Goal: Transaction & Acquisition: Purchase product/service

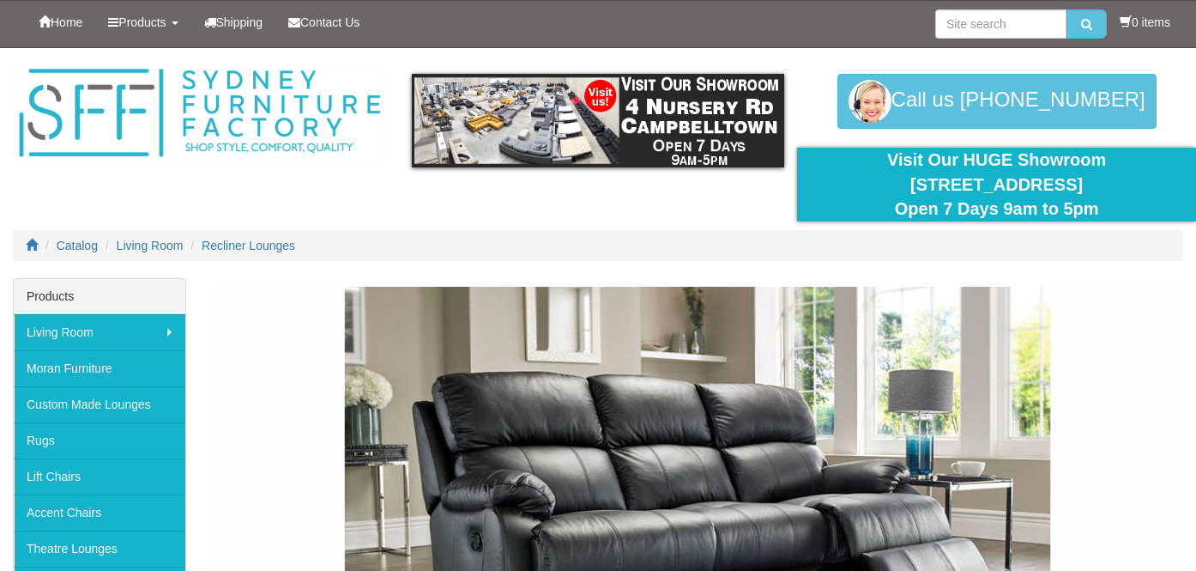
scroll to position [3518, 0]
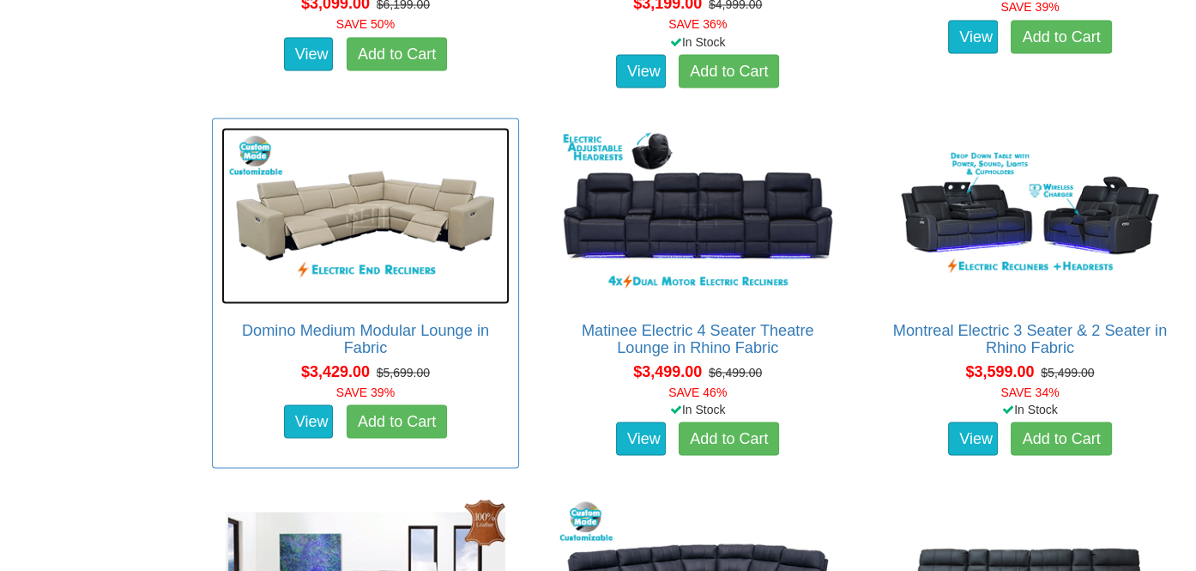
click at [369, 215] on img at bounding box center [364, 215] width 287 height 176
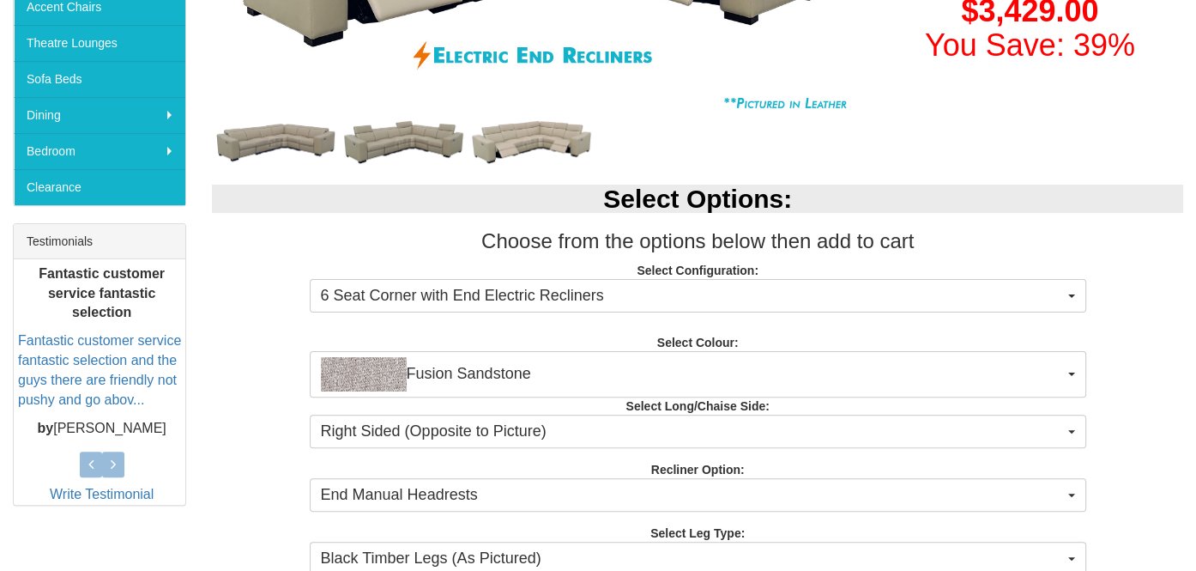
scroll to position [515, 0]
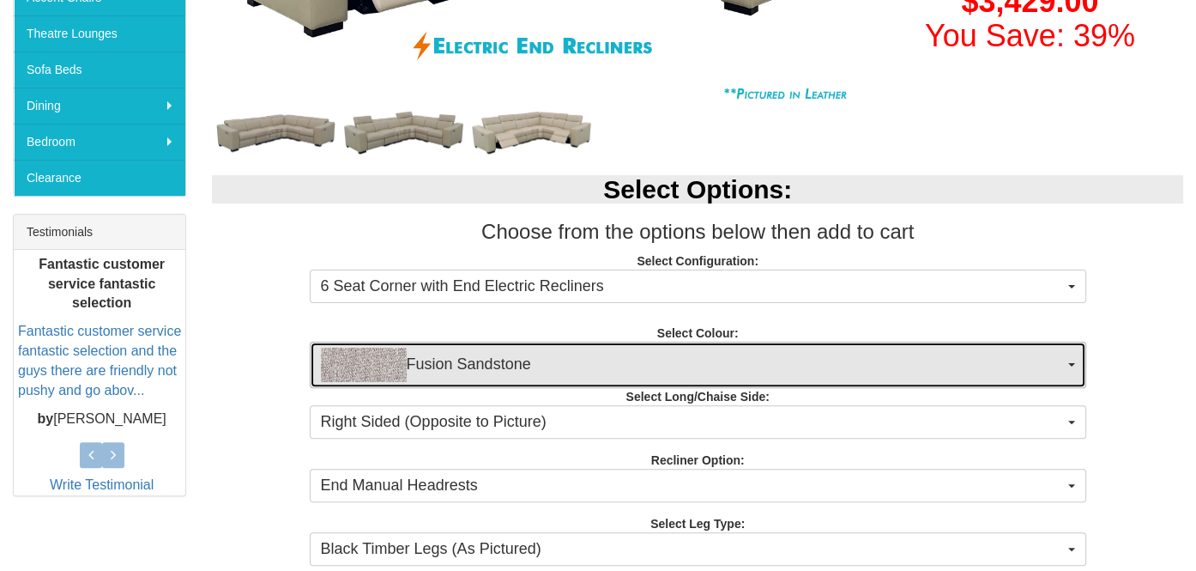
click at [722, 365] on span "Fusion Sandstone" at bounding box center [692, 364] width 743 height 34
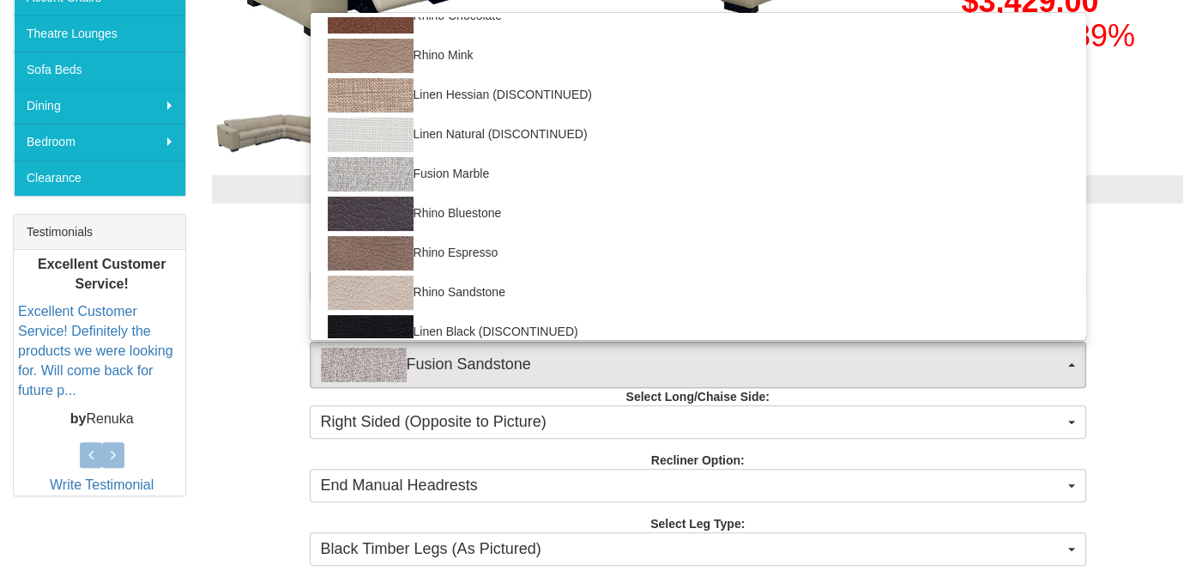
scroll to position [343, 0]
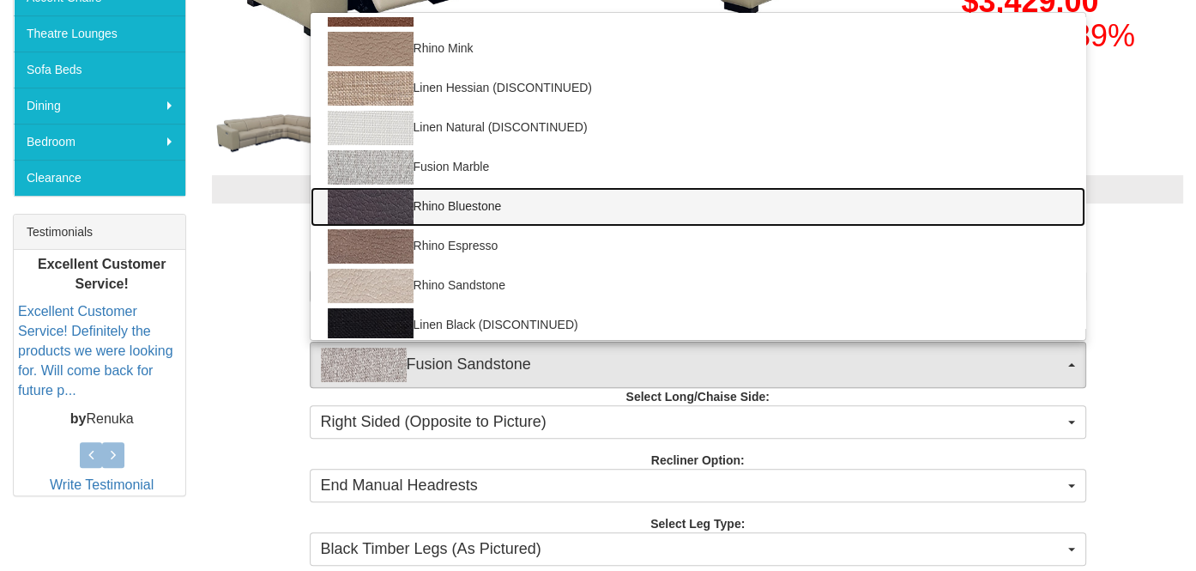
click at [454, 208] on link "Rhino Bluestone" at bounding box center [698, 206] width 775 height 39
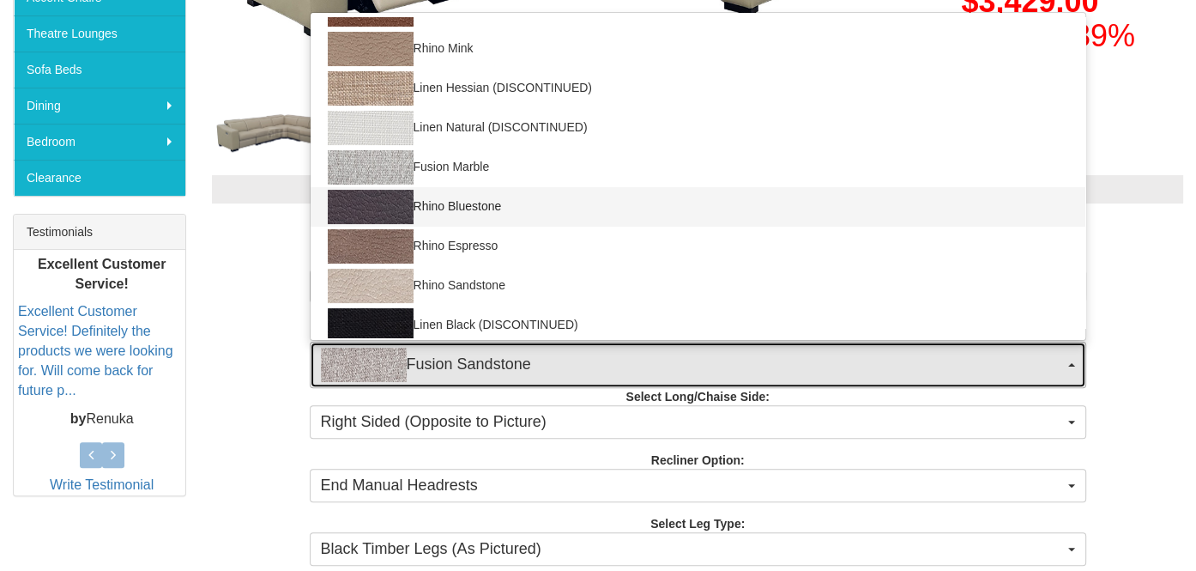
select select "1561"
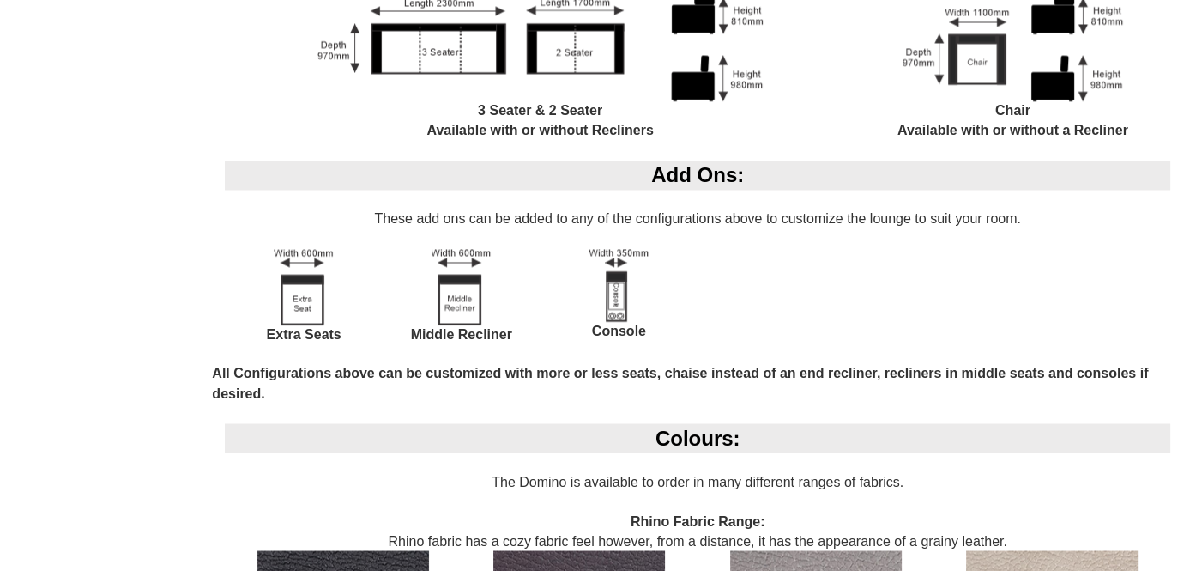
scroll to position [3175, 0]
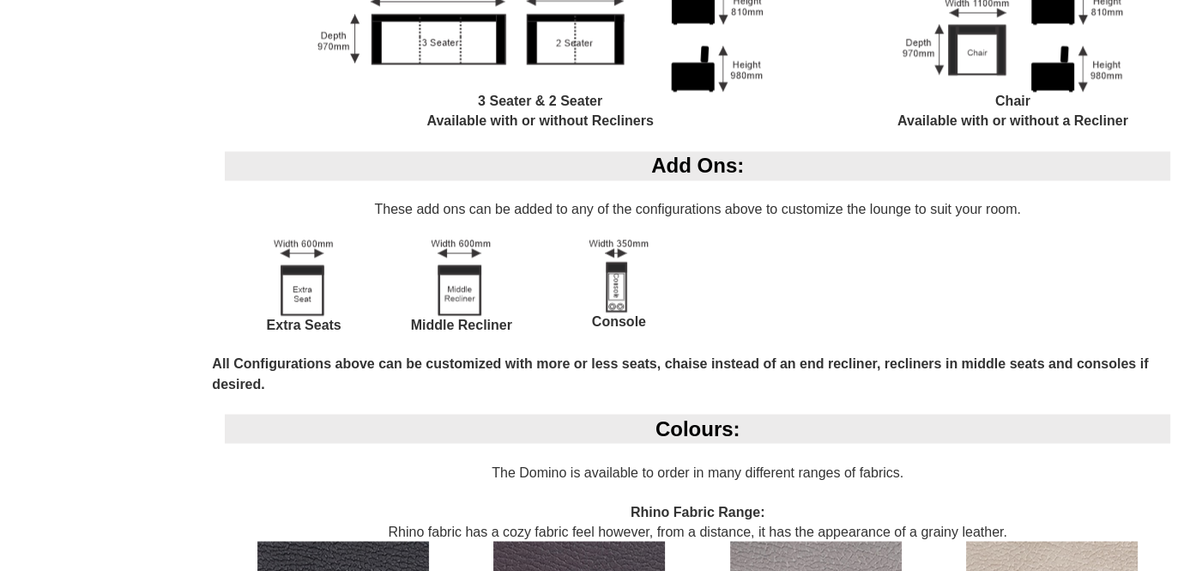
click at [623, 288] on img at bounding box center [618, 275] width 59 height 73
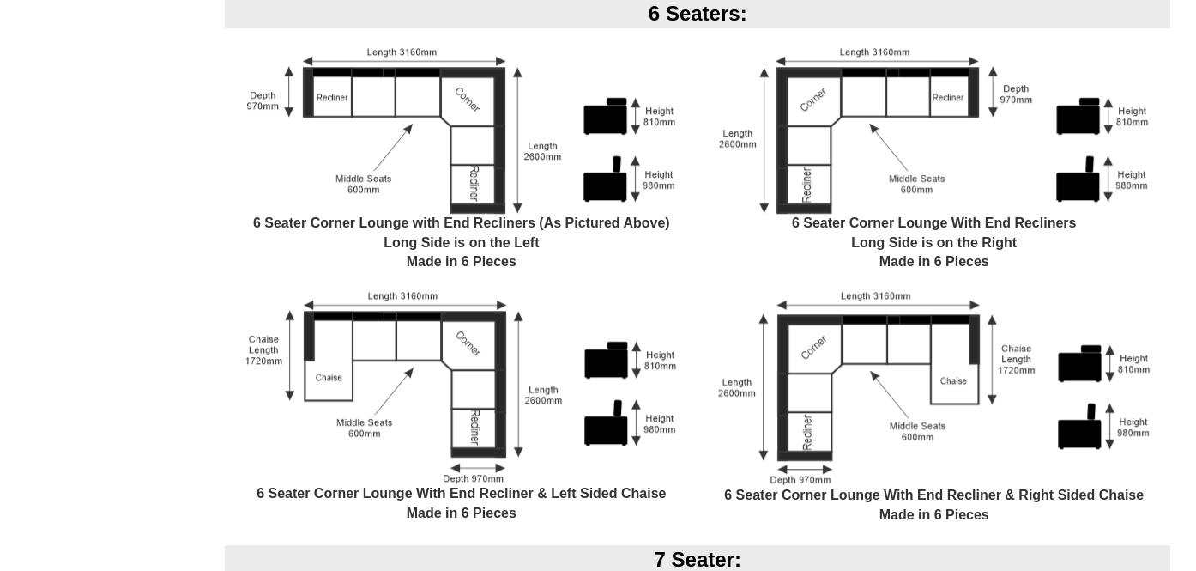
scroll to position [1372, 0]
